Goal: Navigation & Orientation: Understand site structure

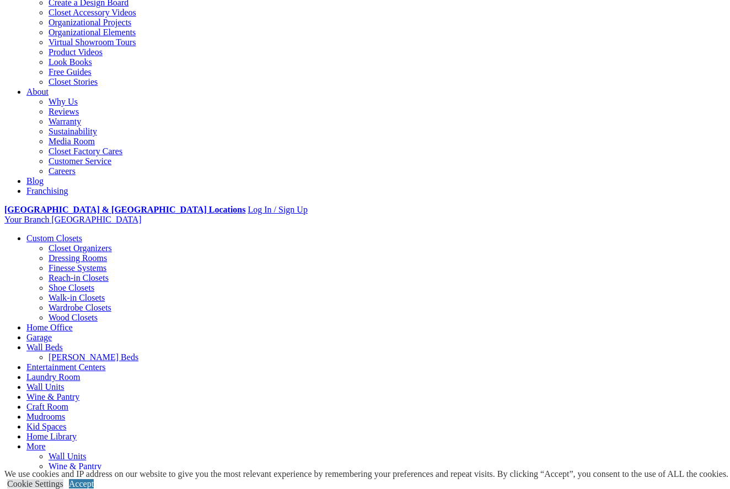
scroll to position [219, 0]
click at [60, 294] on link "Walk-in Closets" at bounding box center [76, 298] width 56 height 9
